Goal: Check status: Check status

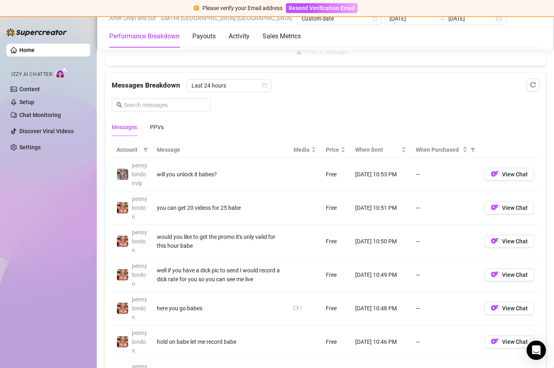
scroll to position [686, 0]
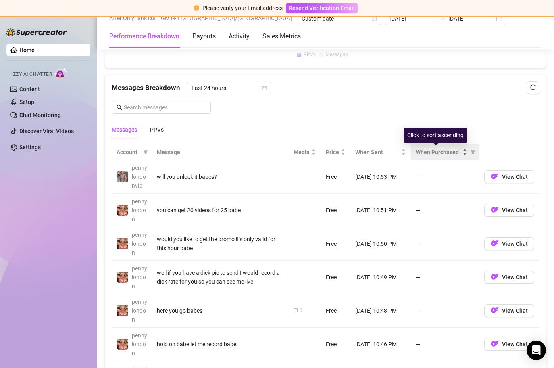
click at [460, 153] on div "When Purchased" at bounding box center [441, 151] width 52 height 9
click at [457, 147] on th "When Purchased" at bounding box center [445, 152] width 69 height 16
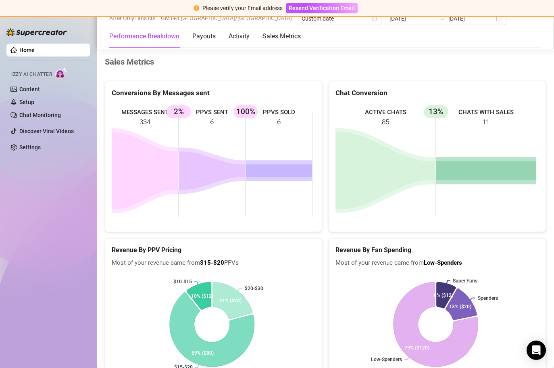
scroll to position [1227, 0]
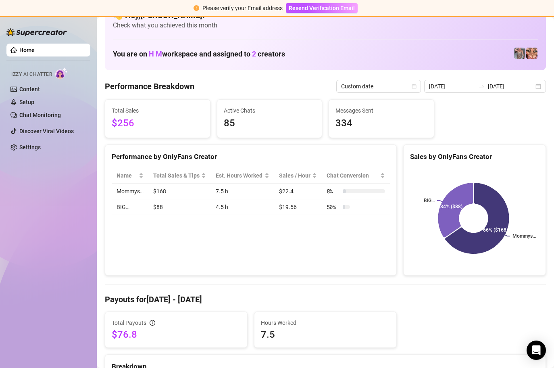
scroll to position [23, 0]
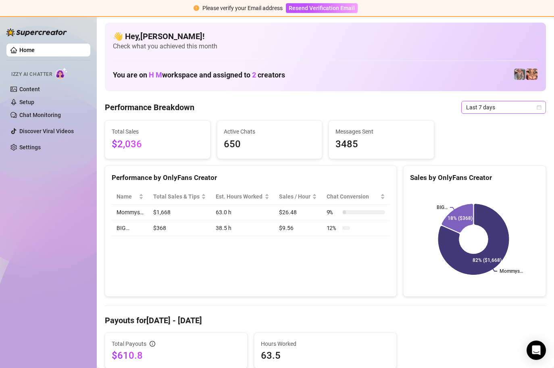
click at [536, 106] on icon "calendar" at bounding box center [538, 107] width 5 height 5
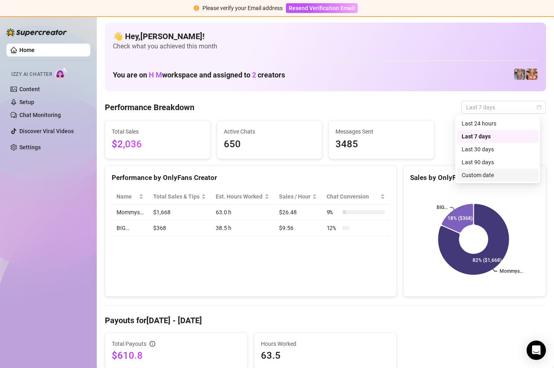
click at [493, 176] on div "Custom date" at bounding box center [497, 174] width 72 height 9
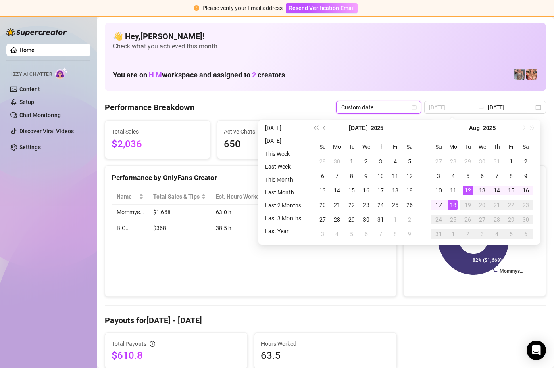
type input "[DATE]"
click at [451, 204] on div "18" at bounding box center [453, 205] width 10 height 10
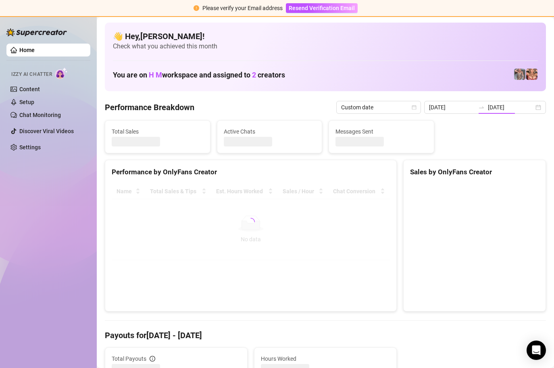
type input "[DATE]"
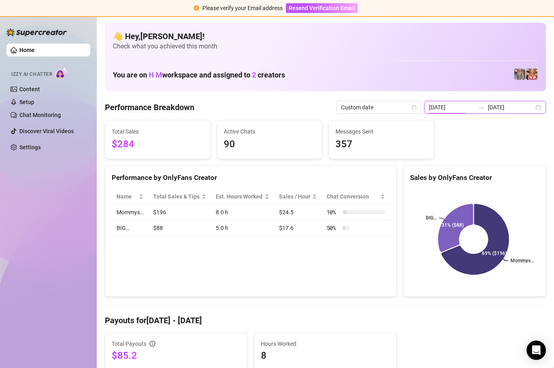
click at [462, 110] on input "[DATE]" at bounding box center [452, 107] width 46 height 9
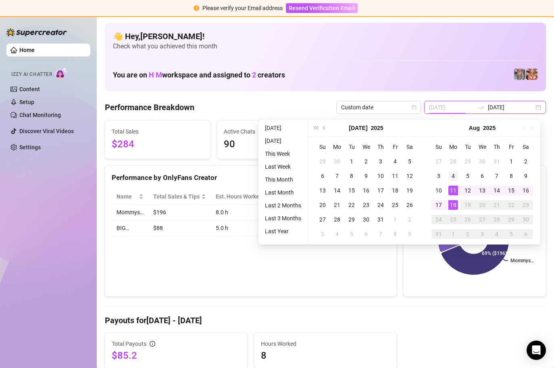
type input "2025-08-04"
click at [450, 176] on div "4" at bounding box center [453, 176] width 10 height 10
type input "2025-08-17"
click at [442, 201] on div "17" at bounding box center [439, 205] width 10 height 10
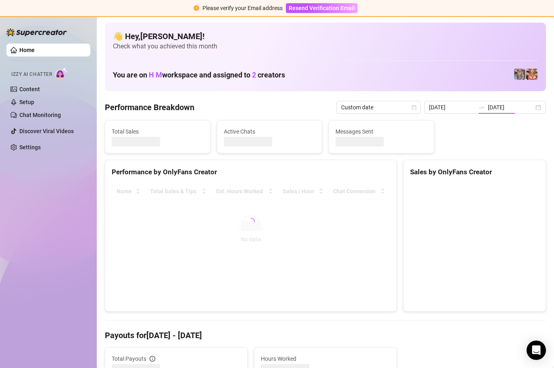
type input "2025-08-04"
type input "2025-08-17"
